Goal: Find specific page/section: Find specific page/section

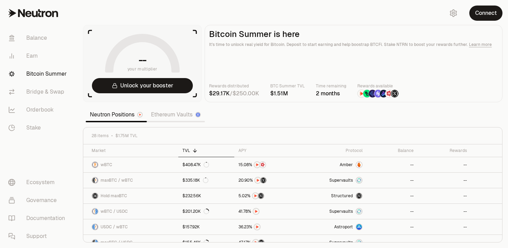
click at [178, 113] on link "Ethereum Vaults" at bounding box center [176, 115] width 58 height 14
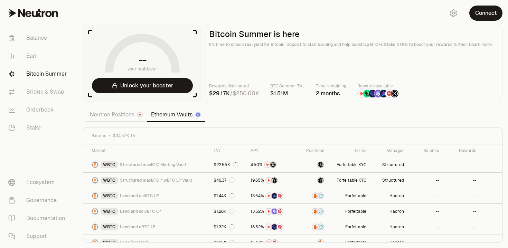
click at [114, 116] on link "Neutron Positions" at bounding box center [116, 115] width 61 height 14
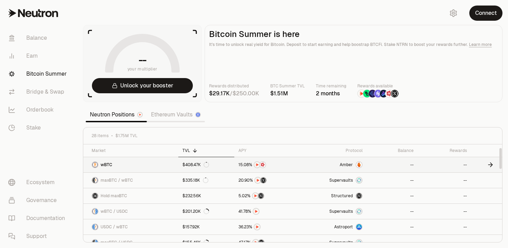
scroll to position [91, 0]
